Goal: Communication & Community: Answer question/provide support

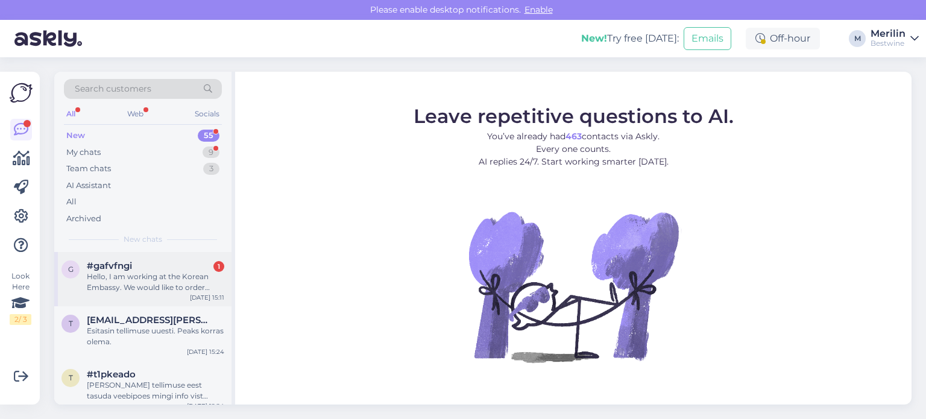
click at [136, 272] on div "Hello, I am working at the Korean Embassy. We would like to order Alasia Gavi d…" at bounding box center [155, 282] width 137 height 22
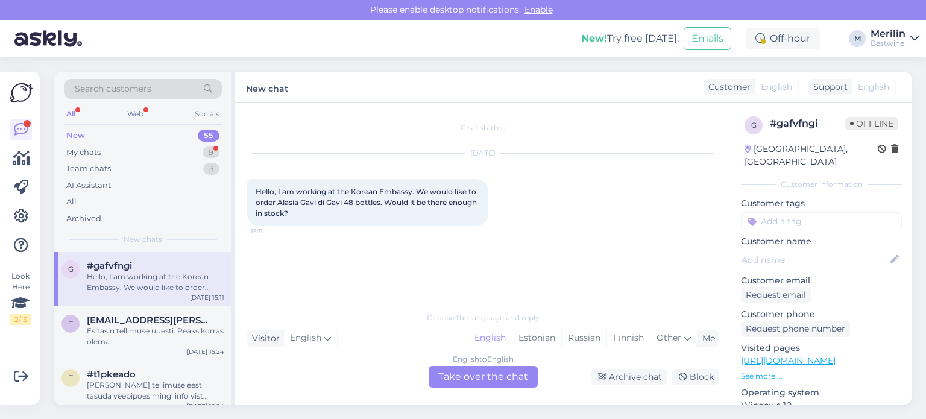
click at [442, 377] on div "English to English Take over the chat" at bounding box center [483, 377] width 109 height 22
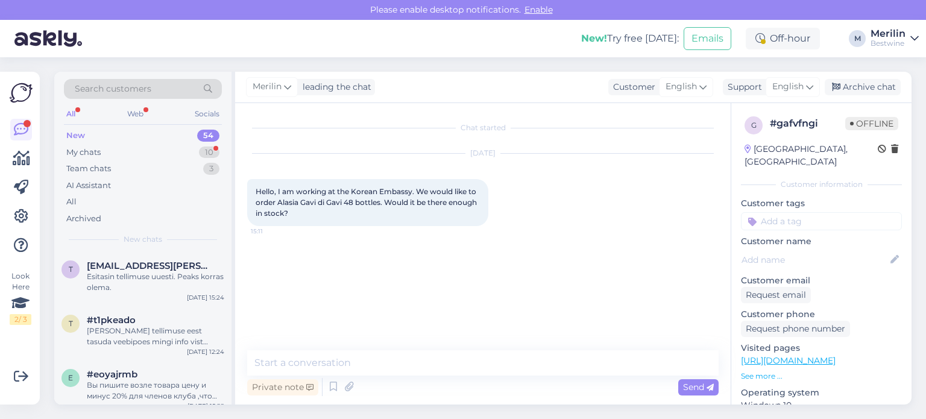
click at [377, 384] on div "Private note Send" at bounding box center [482, 387] width 471 height 23
click at [383, 202] on span "Hello, I am working at the Korean Embassy. We would like to order Alasia Gavi d…" at bounding box center [367, 202] width 223 height 31
drag, startPoint x: 640, startPoint y: 395, endPoint x: 622, endPoint y: 392, distance: 18.2
click at [640, 395] on div "Private note Send" at bounding box center [482, 387] width 471 height 23
click at [362, 387] on div "Private note Send" at bounding box center [482, 387] width 471 height 23
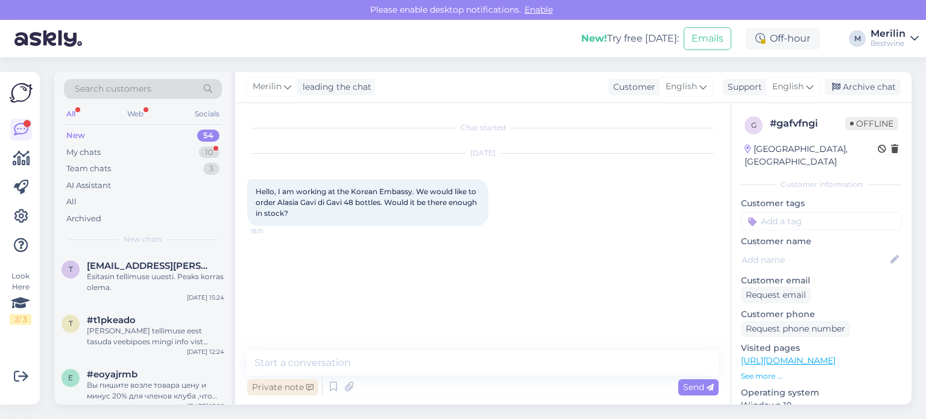
click at [286, 386] on div "Private note" at bounding box center [282, 387] width 71 height 16
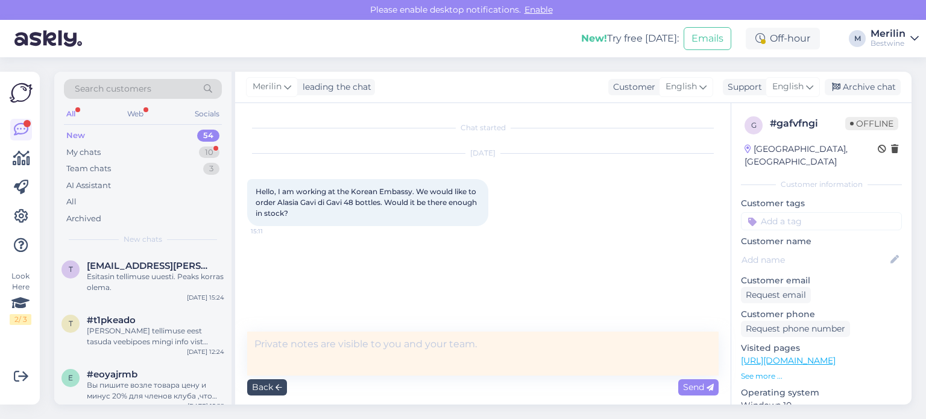
click at [282, 386] on icon at bounding box center [279, 387] width 7 height 7
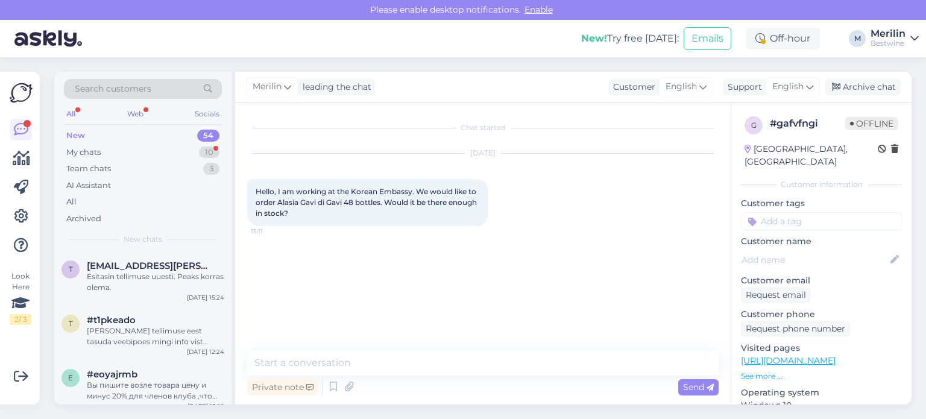
click at [489, 289] on div "Chat started [DATE] Hello, I am working at the Korean Embassy. We would like to…" at bounding box center [488, 227] width 482 height 224
click at [435, 200] on span "Hello, I am working at the Korean Embassy. We would like to order Alasia Gavi d…" at bounding box center [367, 202] width 223 height 31
click at [462, 200] on div "Hello, I am working at the Korean Embassy. We would like to order Alasia Gavi d…" at bounding box center [367, 202] width 241 height 47
click at [456, 208] on div "Hello, I am working at the Korean Embassy. We would like to order Alasia Gavi d…" at bounding box center [367, 202] width 241 height 47
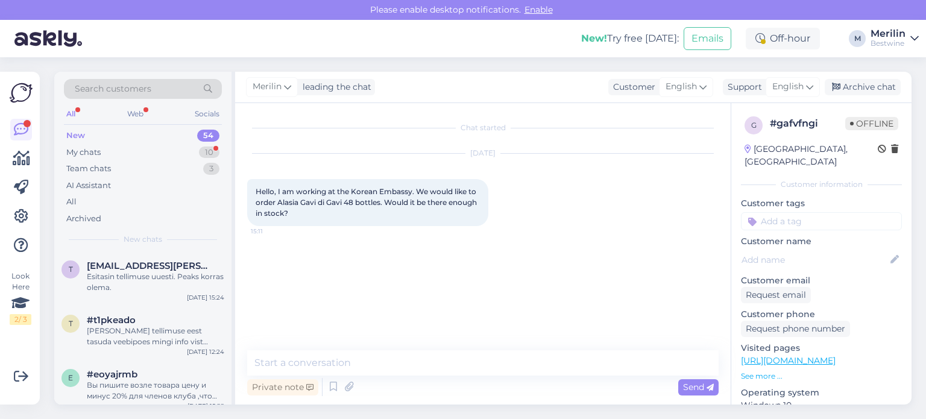
click at [523, 394] on div "Private note Send" at bounding box center [482, 387] width 471 height 23
click at [321, 363] on textarea at bounding box center [482, 362] width 471 height 25
paste textarea "Hello, yes it is. Would you like us to deliver it to you or order it for our st…"
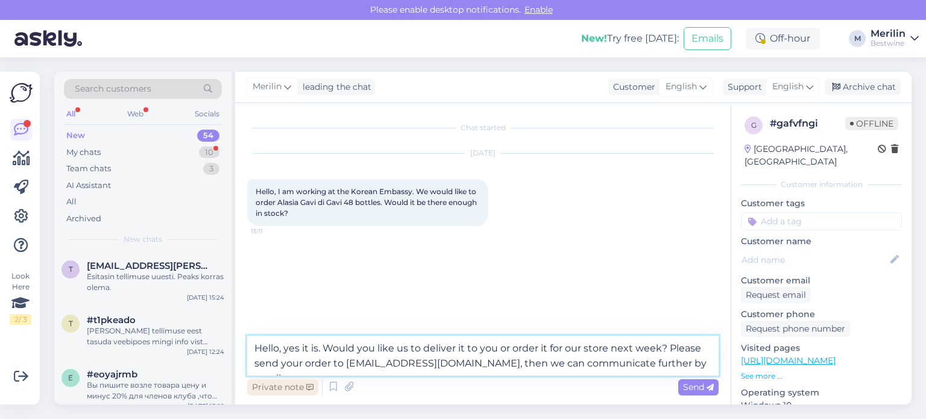
type textarea "Hello, yes it is. Would you like us to deliver it to you or order it for our st…"
click at [303, 386] on div "Private note" at bounding box center [282, 387] width 71 height 16
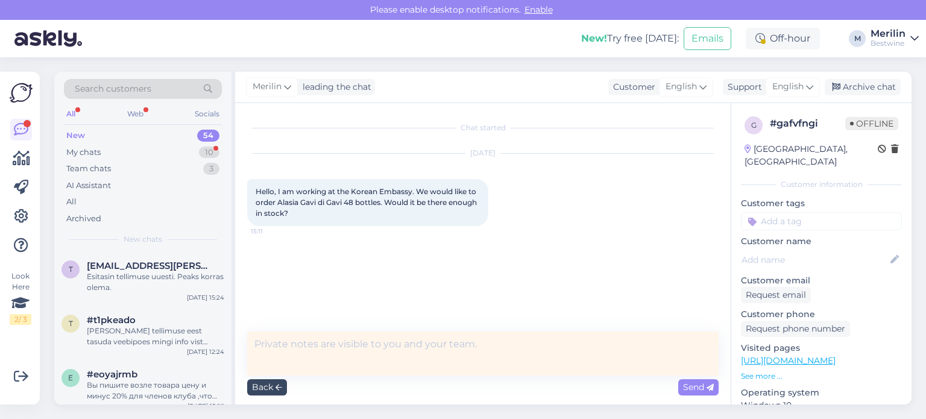
click at [267, 386] on div "Back" at bounding box center [267, 387] width 40 height 16
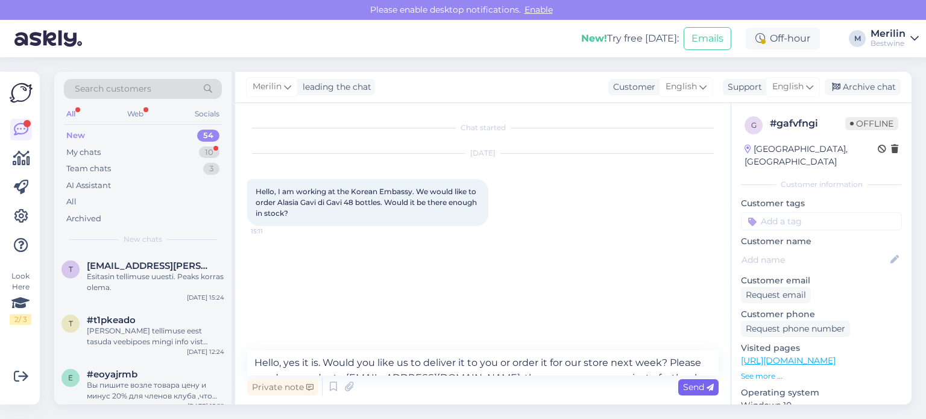
click at [691, 387] on span "Send" at bounding box center [698, 387] width 31 height 11
